Goal: Task Accomplishment & Management: Complete application form

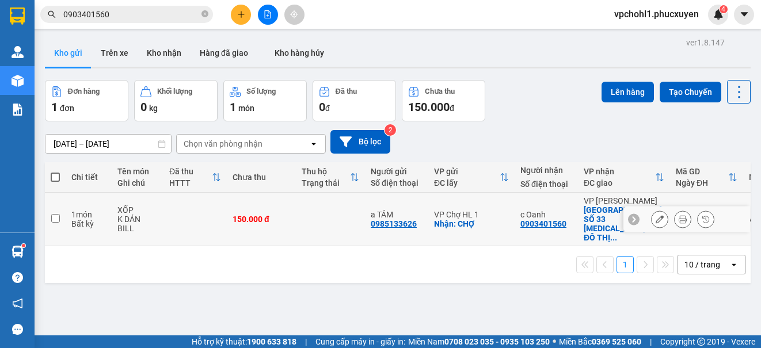
click at [56, 214] on input "checkbox" at bounding box center [55, 218] width 9 height 9
checkbox input "true"
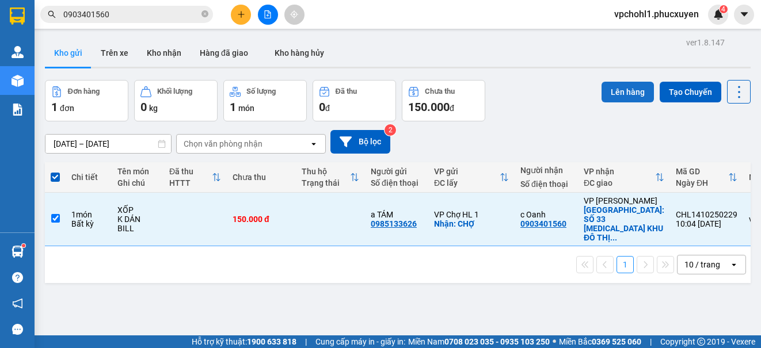
click at [616, 89] on button "Lên hàng" at bounding box center [628, 92] width 52 height 21
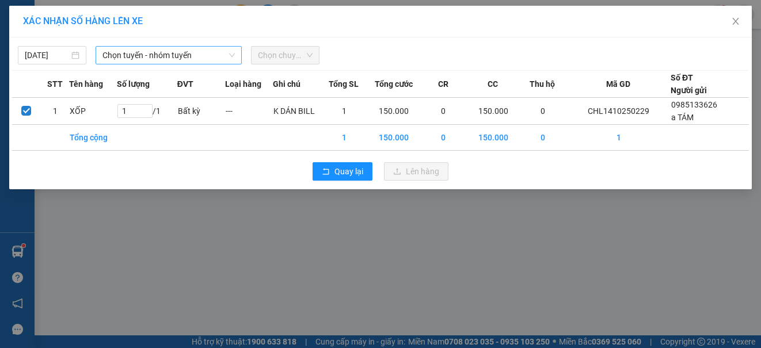
click at [156, 54] on span "Chọn tuyến - nhóm tuyến" at bounding box center [168, 55] width 132 height 17
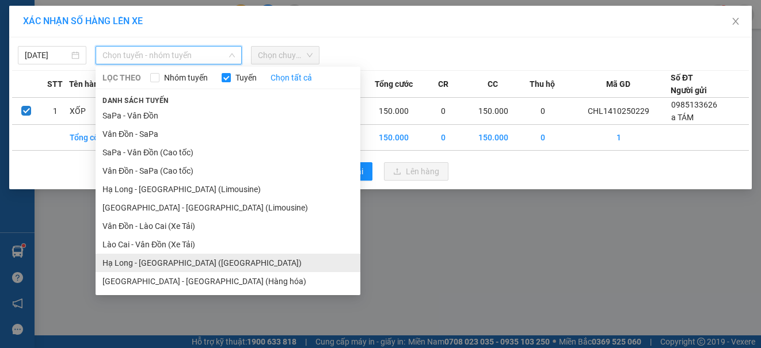
click at [188, 263] on li "Hạ Long - [GEOGRAPHIC_DATA] ([GEOGRAPHIC_DATA])" at bounding box center [228, 263] width 265 height 18
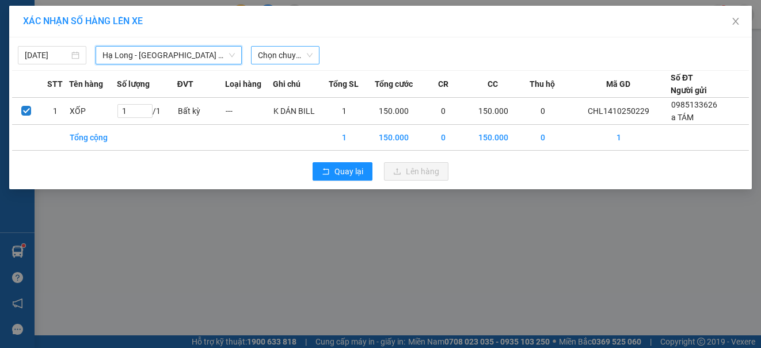
click at [279, 55] on span "Chọn chuyến" at bounding box center [285, 55] width 55 height 17
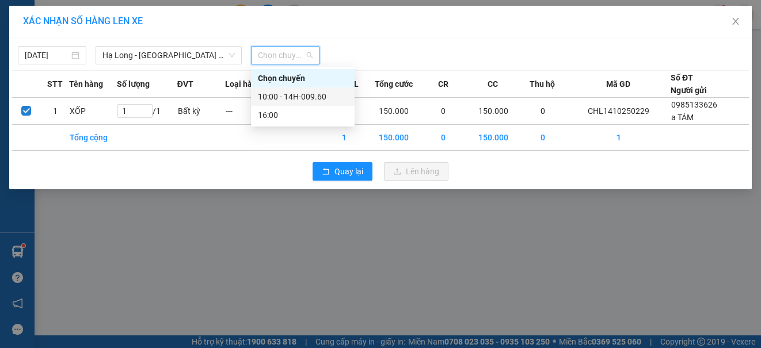
drag, startPoint x: 280, startPoint y: 96, endPoint x: 290, endPoint y: 95, distance: 9.8
click at [282, 96] on div "10:00 - 14H-009.60" at bounding box center [303, 96] width 90 height 13
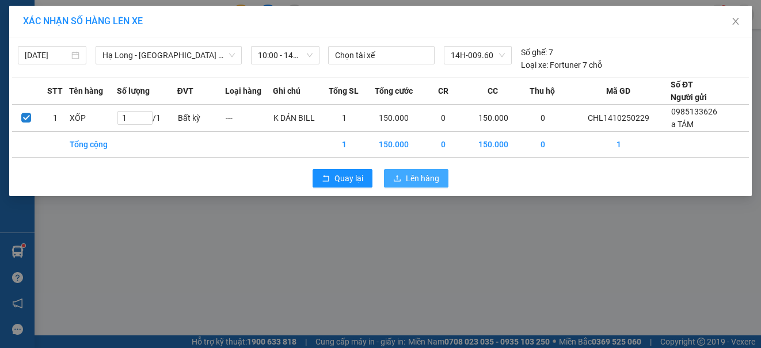
click at [423, 178] on span "Lên hàng" at bounding box center [422, 178] width 33 height 13
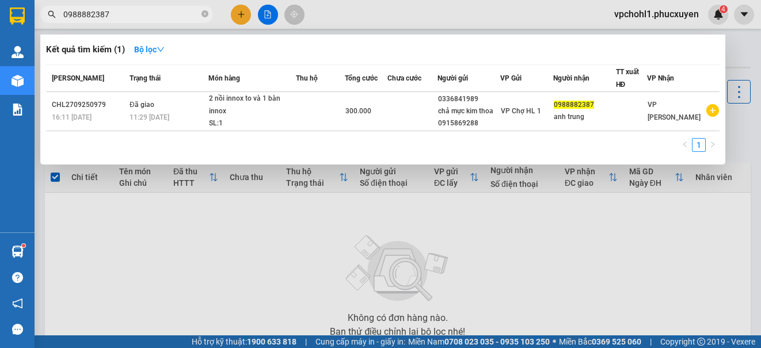
type input "0988882387"
click at [267, 255] on div at bounding box center [380, 174] width 761 height 348
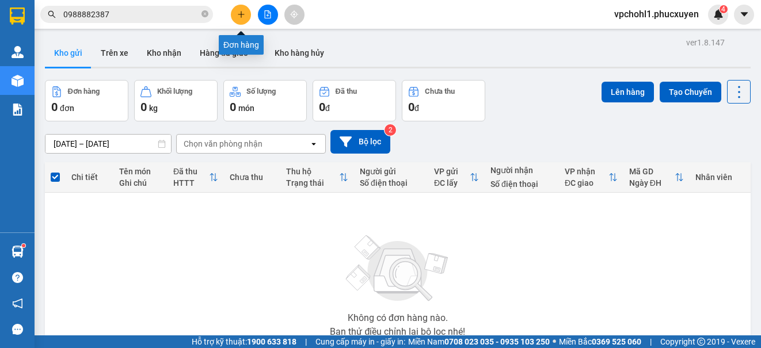
click at [243, 14] on icon "plus" at bounding box center [241, 14] width 8 height 8
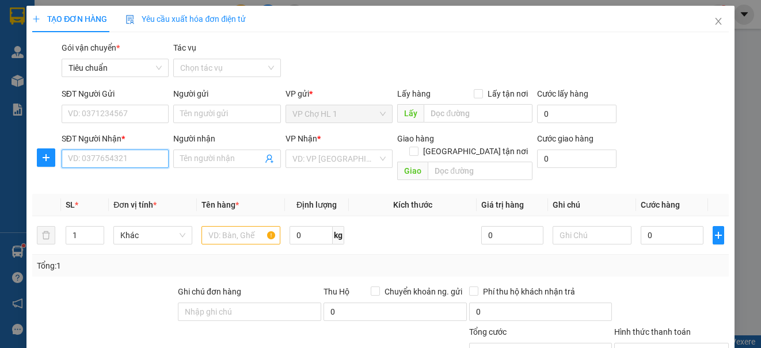
click at [129, 164] on input "SĐT Người Nhận *" at bounding box center [115, 159] width 107 height 18
type input "0988882387"
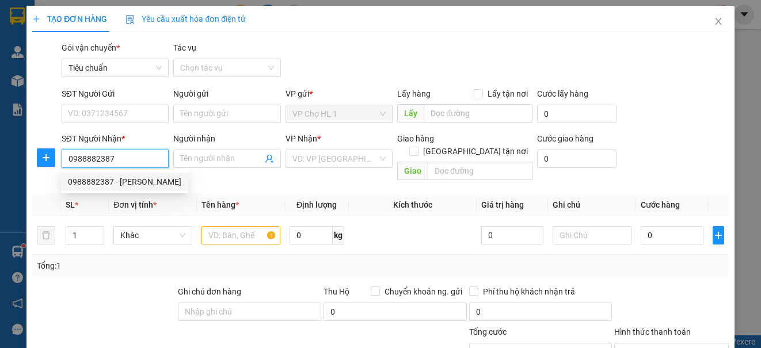
click at [116, 182] on div "0988882387 - [PERSON_NAME]" at bounding box center [124, 182] width 113 height 13
type input "anh trung"
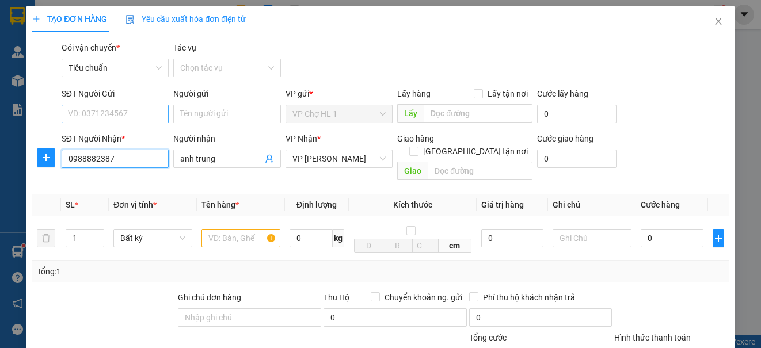
type input "0988882387"
click at [127, 111] on input "SĐT Người Gửi" at bounding box center [115, 114] width 107 height 18
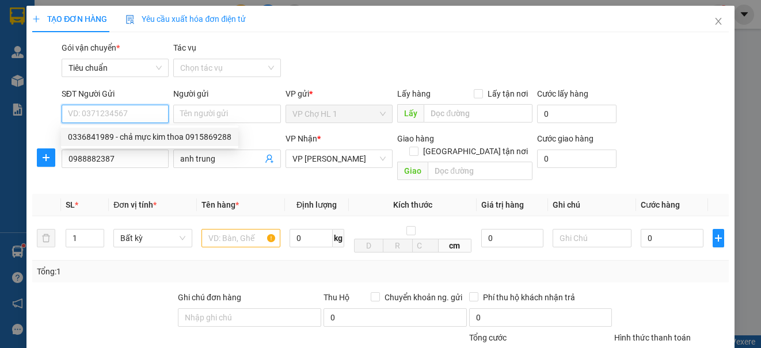
click at [131, 134] on div "0336841989 - chả mực kim thoa 0915869288" at bounding box center [150, 137] width 164 height 13
type input "0336841989"
type input "chả mực kim thoa 0915869288"
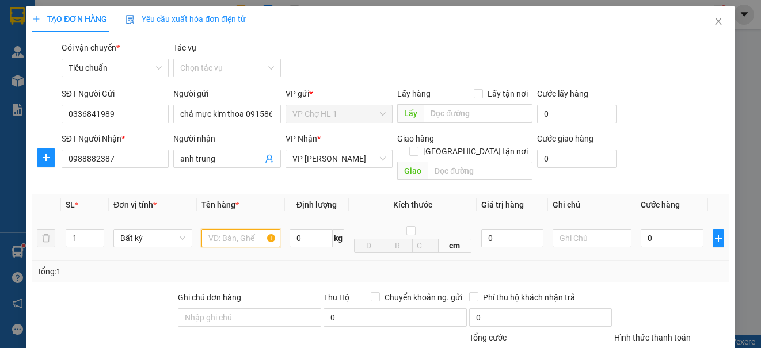
click at [240, 234] on input "text" at bounding box center [241, 238] width 79 height 18
type input "XỐP CHẢ MỰC BÉ"
click at [659, 229] on input "0" at bounding box center [672, 238] width 63 height 18
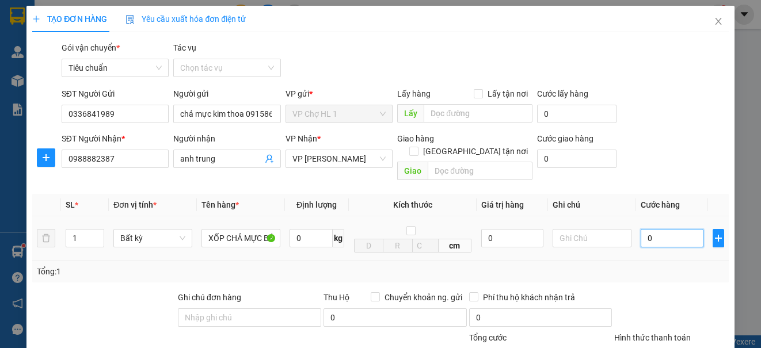
type input "6"
type input "60"
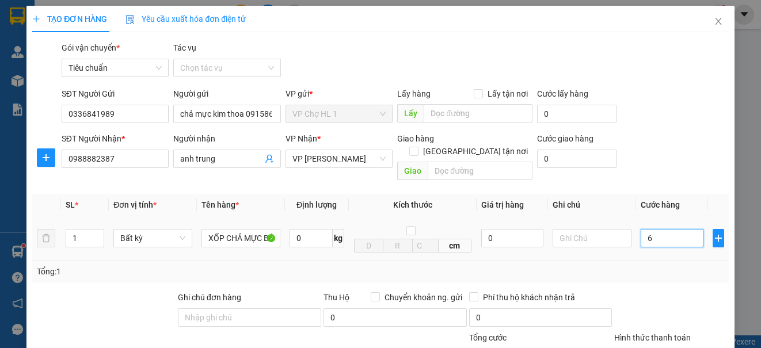
type input "60"
type input "60.000"
click at [657, 171] on div "Transit Pickup Surcharge Ids Transit Deliver Surcharge Ids Transit Deliver Surc…" at bounding box center [380, 260] width 696 height 439
click at [675, 130] on form "SĐT Người Gửi 0336841989 Người gửi chả mực kim thoa 0915869288 VP gửi * VP Chợ …" at bounding box center [380, 137] width 696 height 98
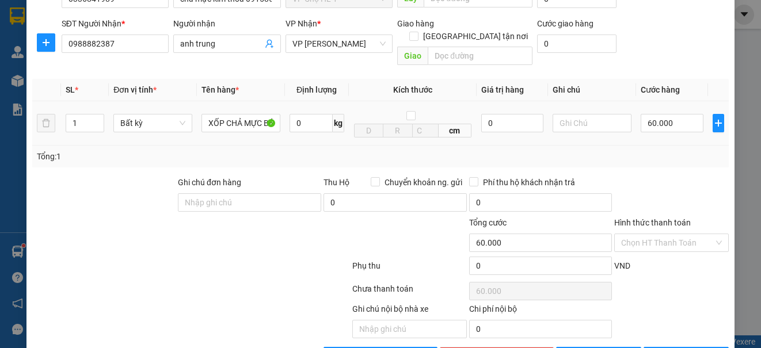
scroll to position [143, 0]
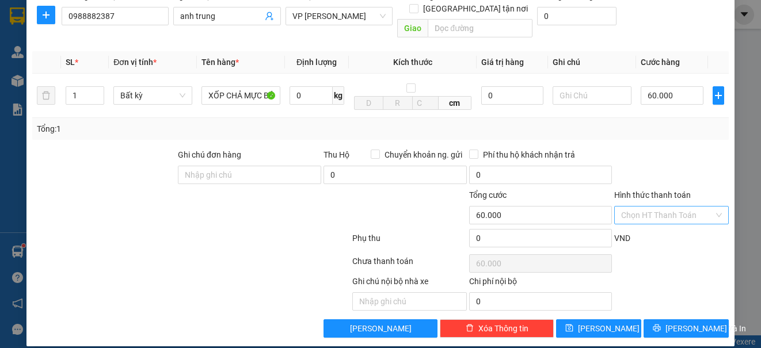
click at [660, 207] on input "Hình thức thanh toán" at bounding box center [667, 215] width 92 height 17
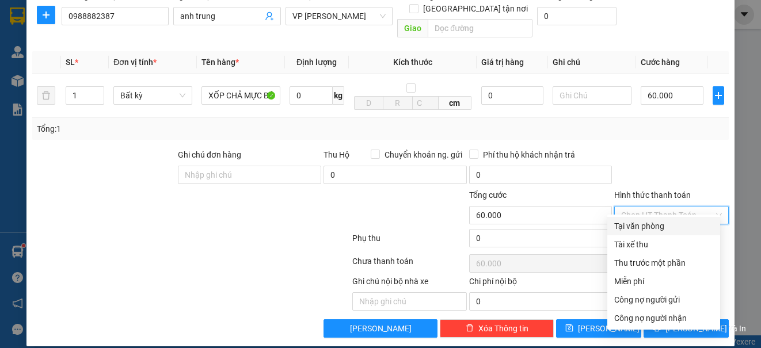
click at [647, 231] on div "Tại văn phòng" at bounding box center [663, 226] width 99 height 13
type input "0"
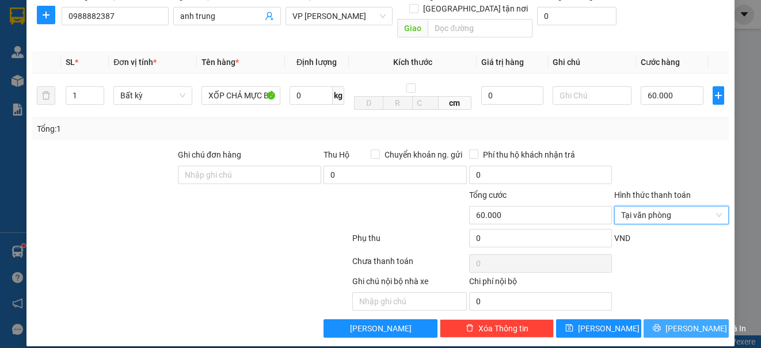
click at [687, 322] on span "[PERSON_NAME] và In" at bounding box center [706, 328] width 81 height 13
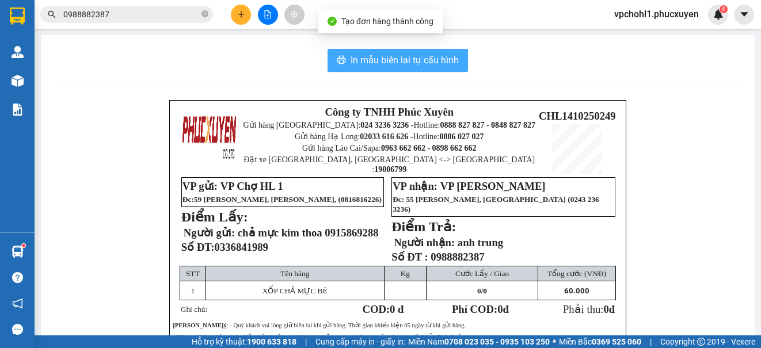
click at [386, 56] on span "In mẫu biên lai tự cấu hình" at bounding box center [405, 60] width 108 height 14
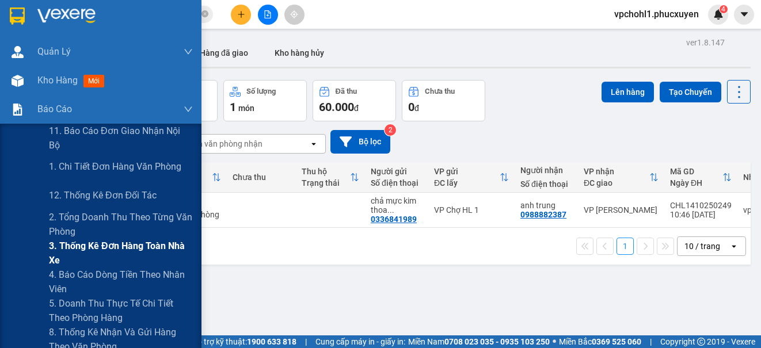
scroll to position [173, 0]
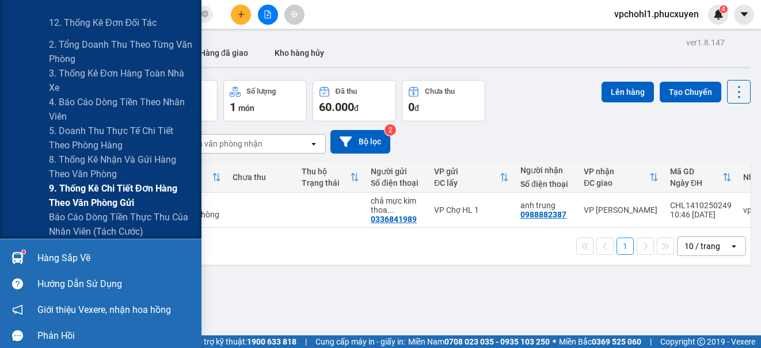
click at [69, 192] on span "9. Thống kê chi tiết đơn hàng theo văn phòng gửi" at bounding box center [121, 195] width 144 height 29
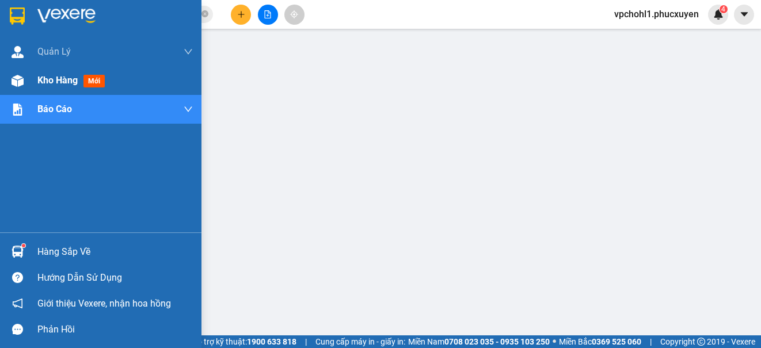
click at [43, 77] on span "Kho hàng" at bounding box center [57, 80] width 40 height 11
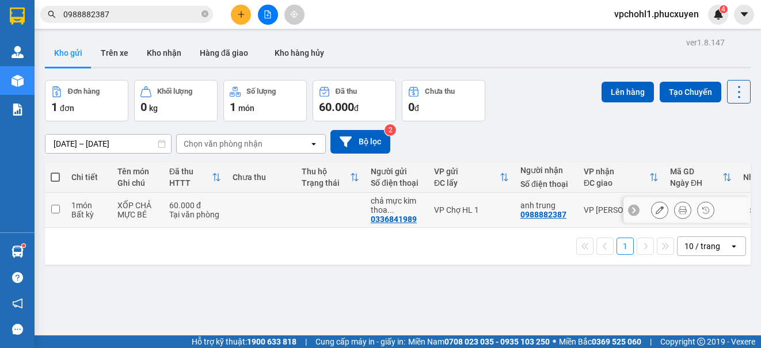
click at [656, 211] on icon at bounding box center [660, 210] width 8 height 8
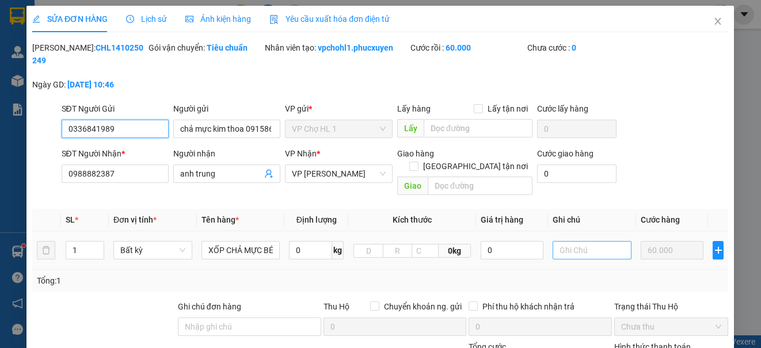
type input "0336841989"
type input "chả mực kim thoa 0915869288"
type input "0988882387"
type input "anh trung"
type input "0"
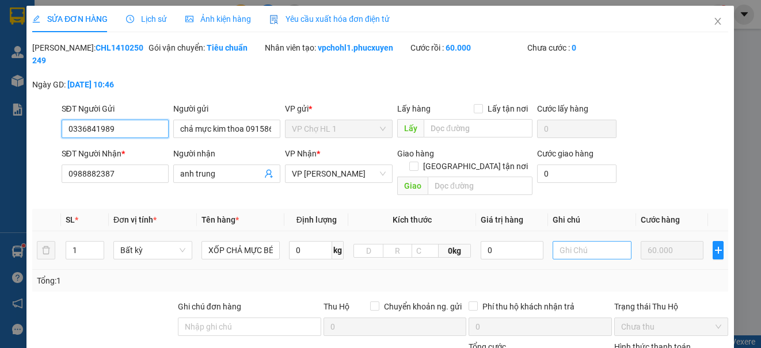
type input "60.000"
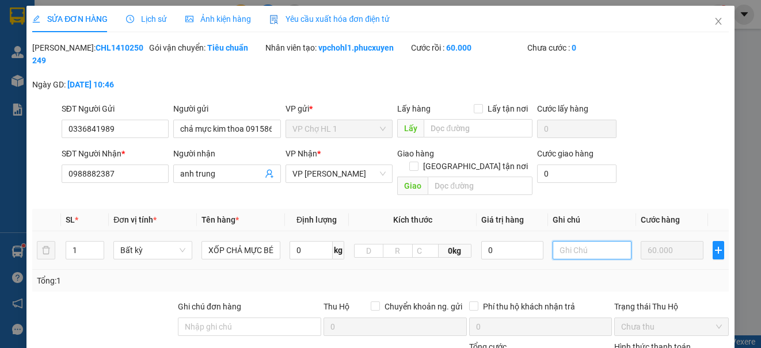
click at [572, 241] on input "text" at bounding box center [592, 250] width 79 height 18
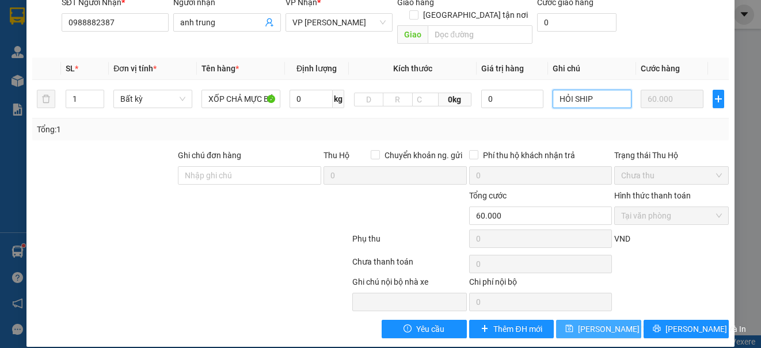
type input "HỎI SHIP"
drag, startPoint x: 582, startPoint y: 314, endPoint x: 579, endPoint y: 259, distance: 54.8
click at [583, 323] on span "[PERSON_NAME] thay đổi" at bounding box center [624, 329] width 92 height 13
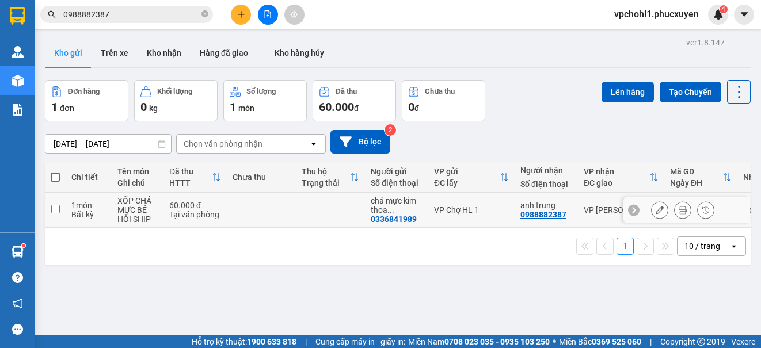
click at [656, 211] on icon at bounding box center [660, 210] width 8 height 8
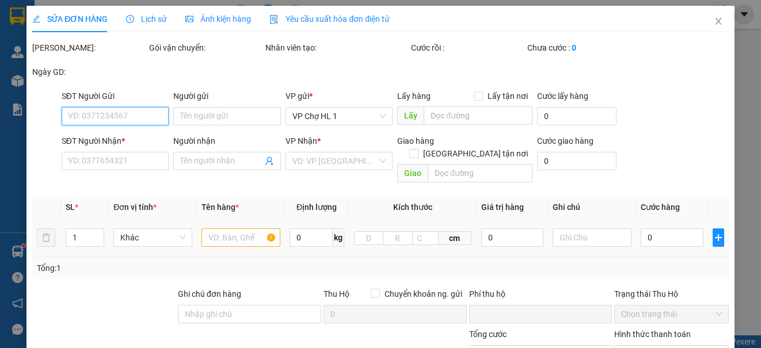
type input "0336841989"
type input "chả mực kim thoa 0915869288"
type input "0988882387"
type input "anh trung"
type input "0"
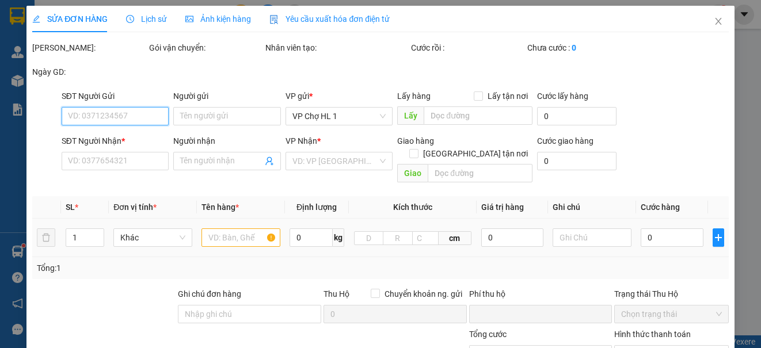
type input "60.000"
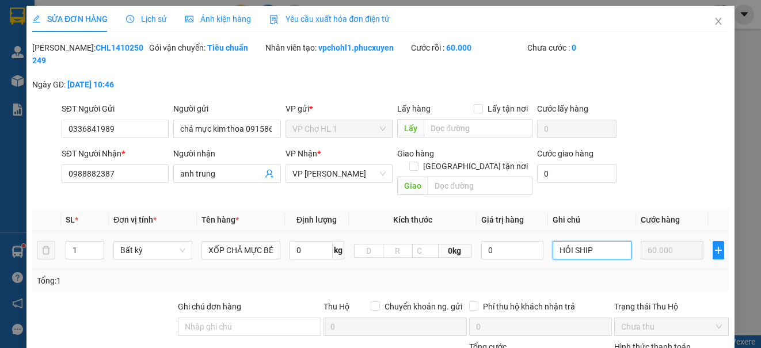
click at [611, 243] on input "HỎI SHIP" at bounding box center [592, 250] width 79 height 18
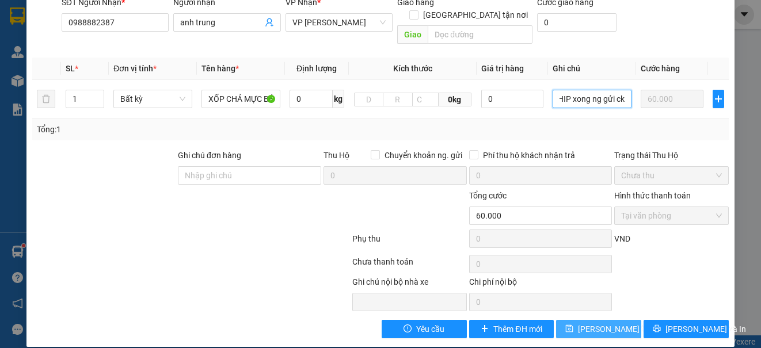
type input "HỎI SHIP xong ng gửi ck"
click at [609, 323] on span "[PERSON_NAME] thay đổi" at bounding box center [624, 329] width 92 height 13
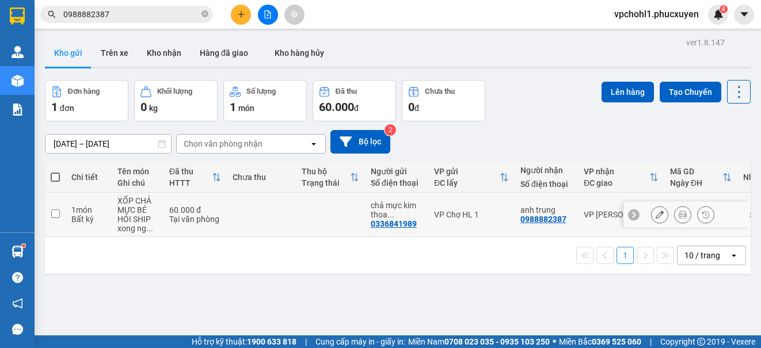
click at [60, 213] on td at bounding box center [55, 215] width 21 height 44
checkbox input "true"
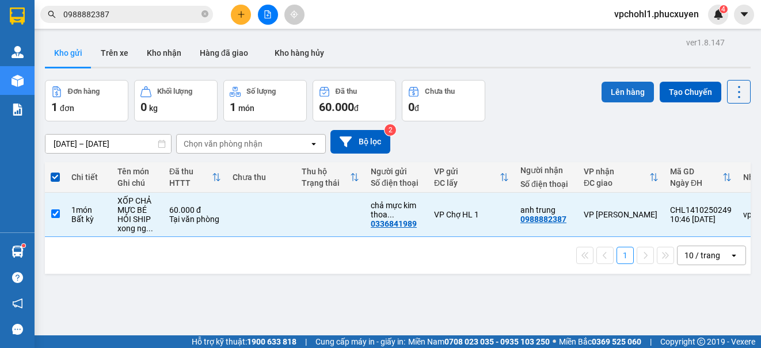
click at [632, 88] on button "Lên hàng" at bounding box center [628, 92] width 52 height 21
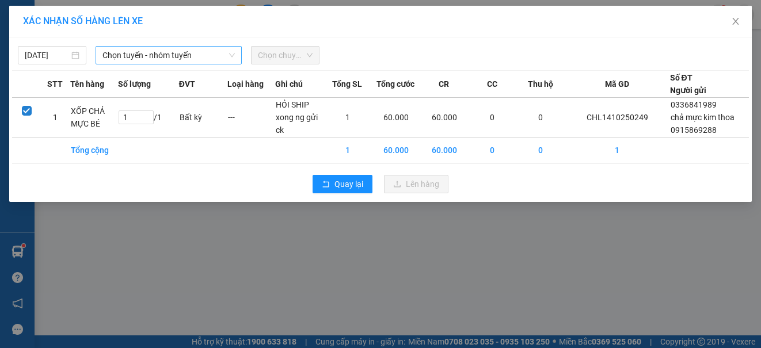
click at [167, 55] on span "Chọn tuyến - nhóm tuyến" at bounding box center [168, 55] width 132 height 17
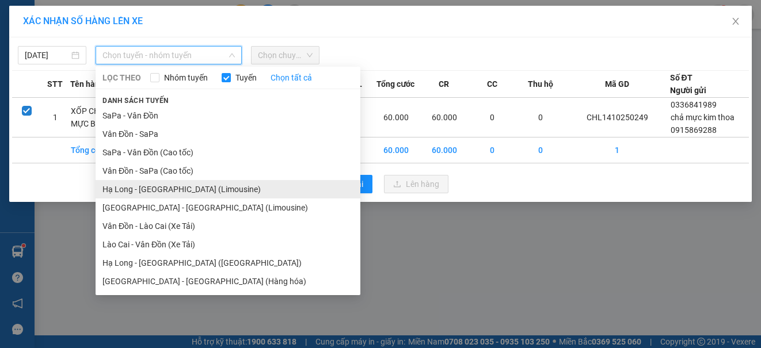
click at [170, 193] on li "Hạ Long - [GEOGRAPHIC_DATA] (Limousine)" at bounding box center [228, 189] width 265 height 18
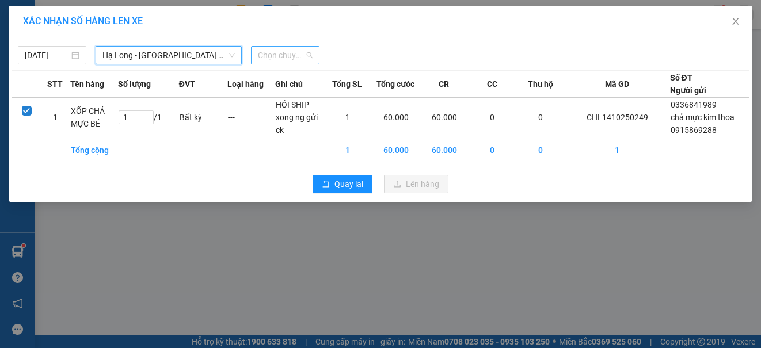
click at [287, 57] on span "Chọn chuyến" at bounding box center [285, 55] width 55 height 17
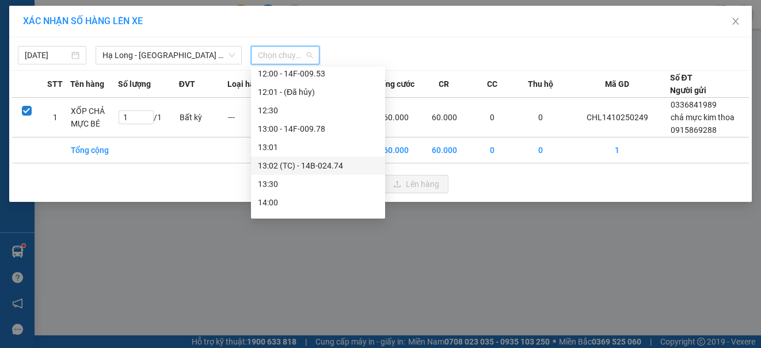
scroll to position [518, 0]
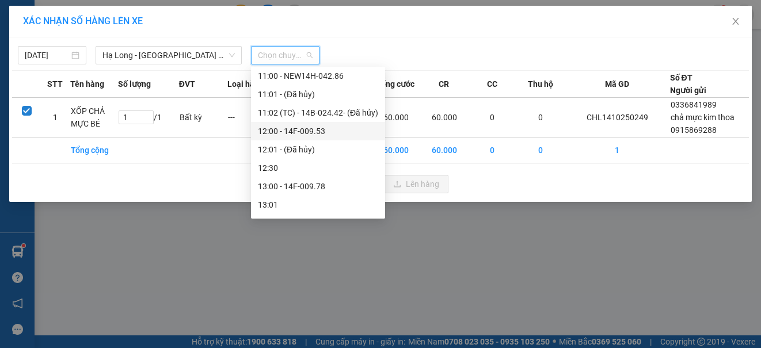
click at [314, 135] on div "12:00 - 14F-009.53" at bounding box center [318, 131] width 120 height 13
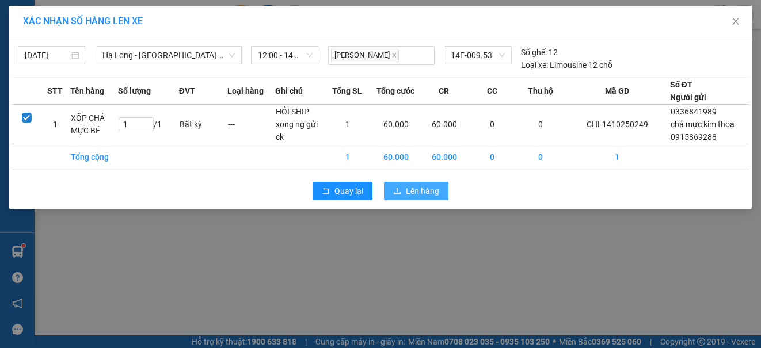
click at [430, 195] on span "Lên hàng" at bounding box center [422, 191] width 33 height 13
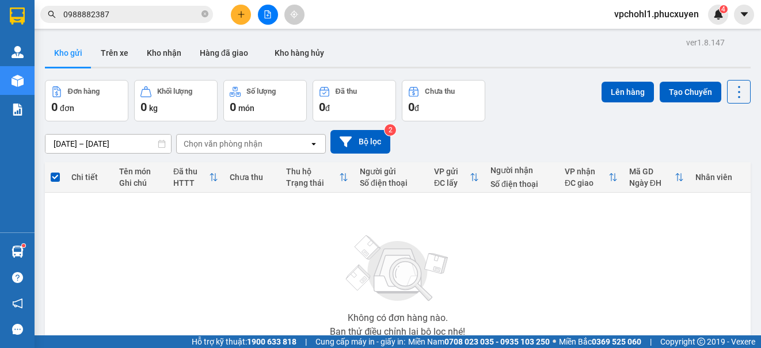
click at [237, 16] on icon "plus" at bounding box center [241, 14] width 8 height 8
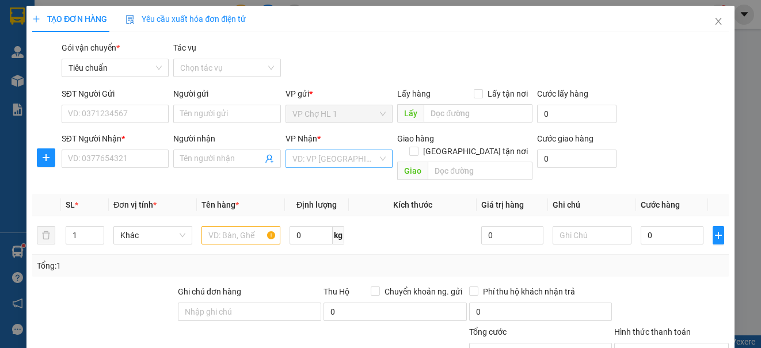
click at [344, 161] on input "search" at bounding box center [335, 158] width 85 height 17
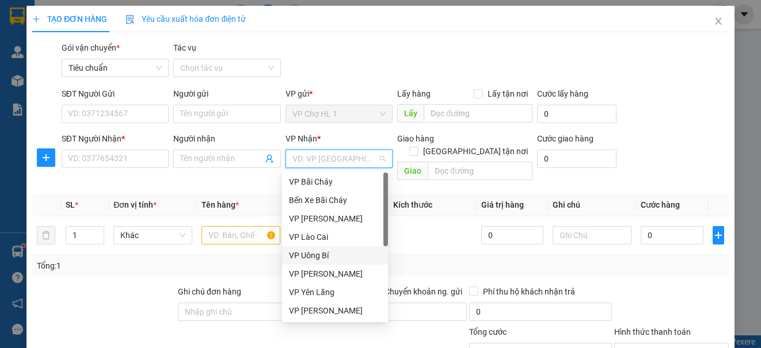
scroll to position [184, 0]
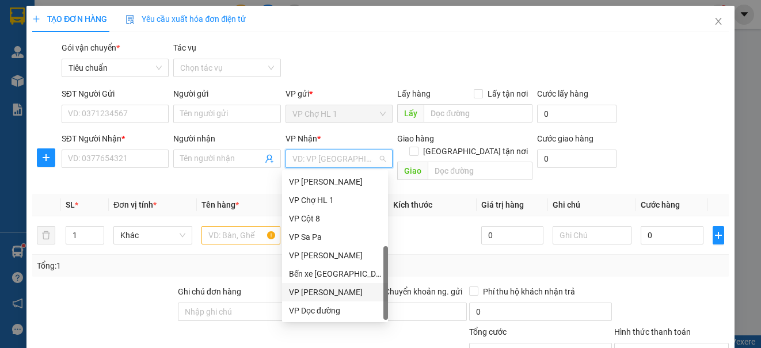
click at [364, 289] on div "VP [PERSON_NAME]" at bounding box center [335, 292] width 92 height 13
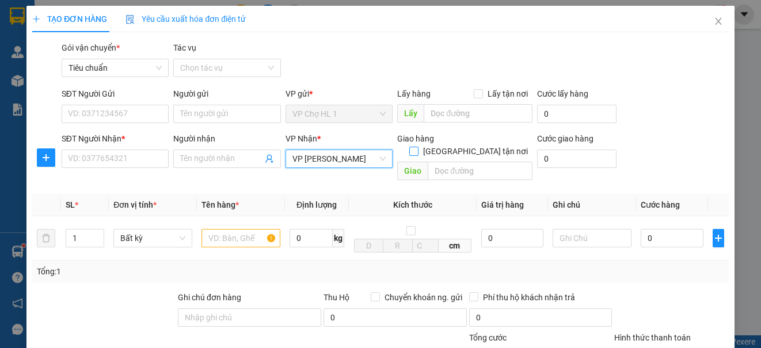
drag, startPoint x: 471, startPoint y: 135, endPoint x: 461, endPoint y: 157, distance: 24.0
click at [417, 147] on input "[GEOGRAPHIC_DATA] tận nơi" at bounding box center [413, 151] width 8 height 8
checkbox input "true"
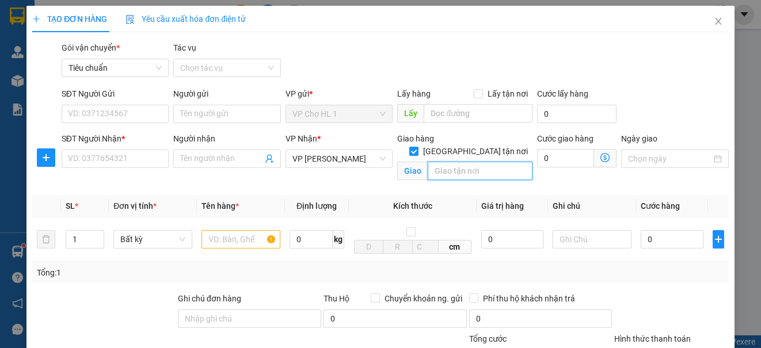
click at [461, 162] on input "text" at bounding box center [480, 171] width 105 height 18
type input "36 tràn quốc hoàn,[GEOGRAPHIC_DATA],[GEOGRAPHIC_DATA]"
click at [653, 100] on div "SĐT Người Gửi VD: 0371234567 Người gửi Tên người gửi VP gửi * VP Chợ HL 1 Lấy h…" at bounding box center [395, 108] width 672 height 40
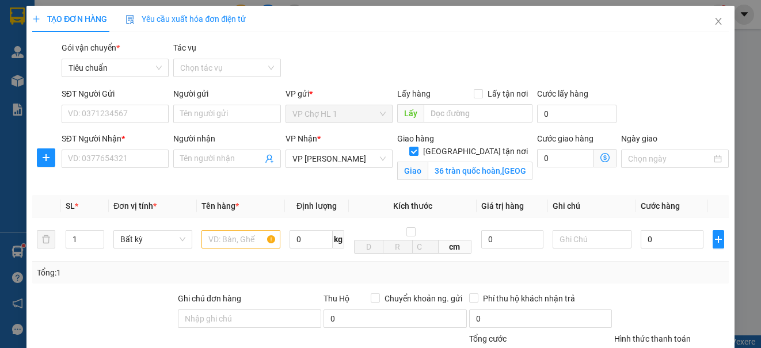
click at [601, 154] on icon "dollar-circle" at bounding box center [605, 157] width 9 height 9
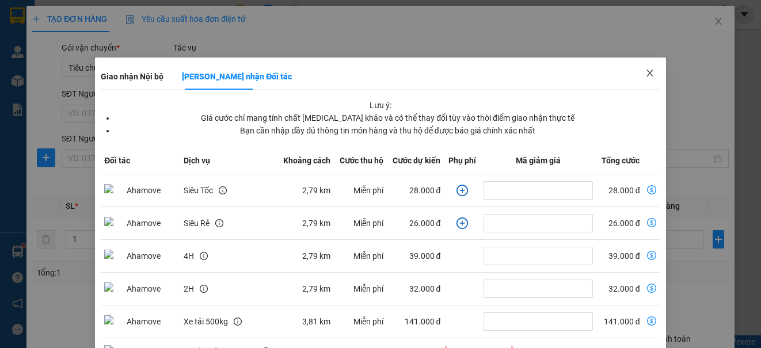
click at [645, 71] on icon "close" at bounding box center [649, 73] width 9 height 9
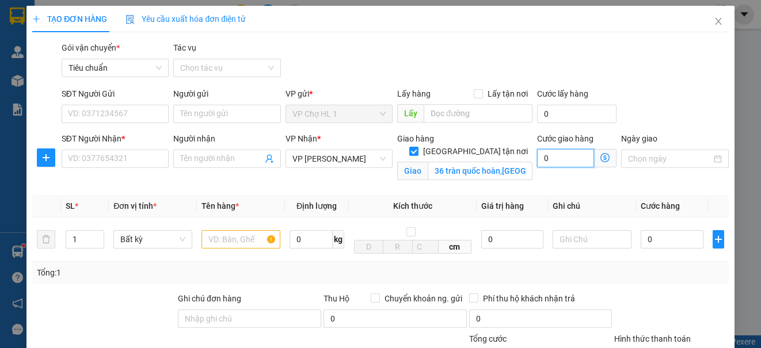
click at [561, 158] on input "0" at bounding box center [565, 158] width 57 height 18
drag, startPoint x: 707, startPoint y: 18, endPoint x: 315, endPoint y: 0, distance: 392.5
click at [714, 18] on icon "close" at bounding box center [718, 21] width 9 height 9
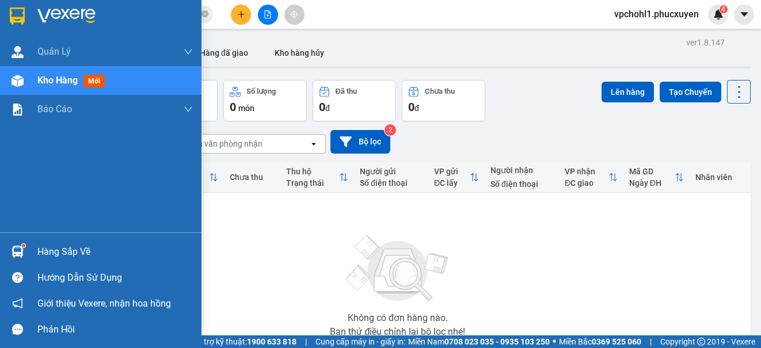
click at [40, 256] on div "Hàng sắp về" at bounding box center [114, 252] width 155 height 17
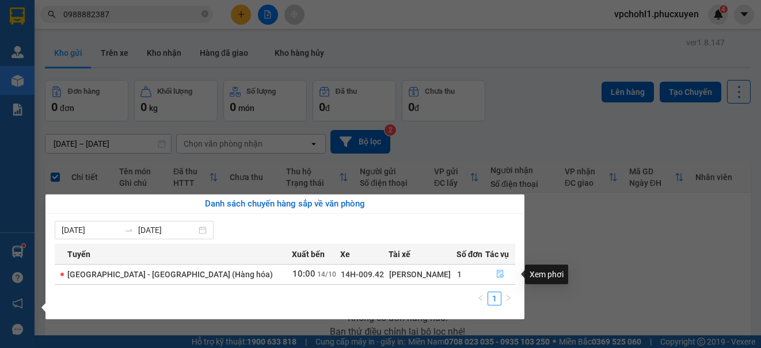
click at [496, 272] on icon "file-done" at bounding box center [500, 274] width 8 height 8
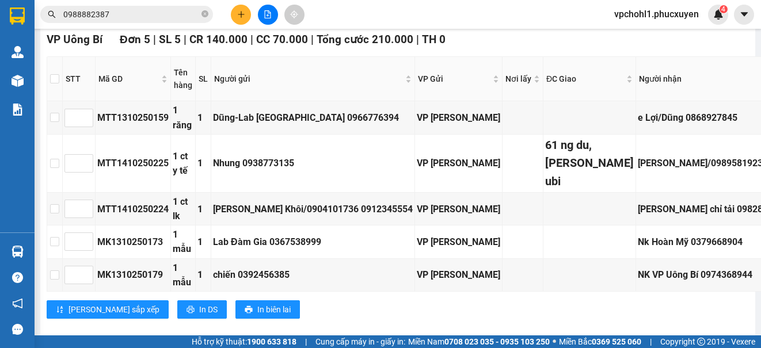
scroll to position [1152, 0]
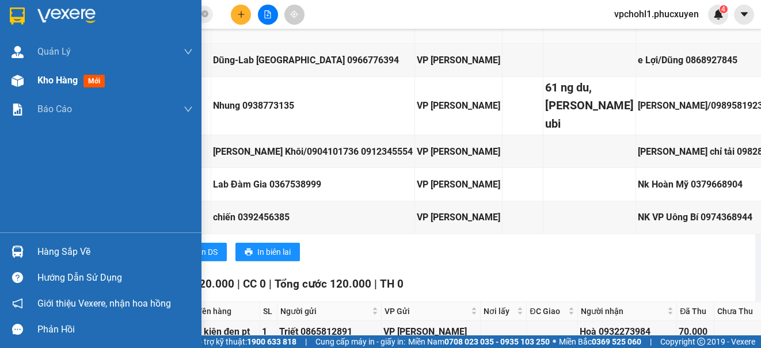
click at [61, 83] on span "Kho hàng" at bounding box center [57, 80] width 40 height 11
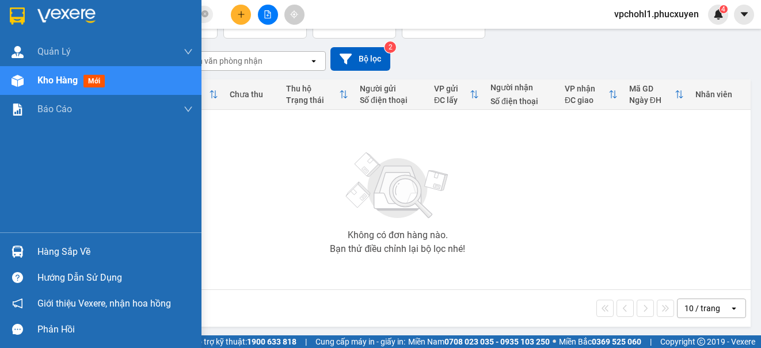
scroll to position [85, 0]
